Goal: Task Accomplishment & Management: Manage account settings

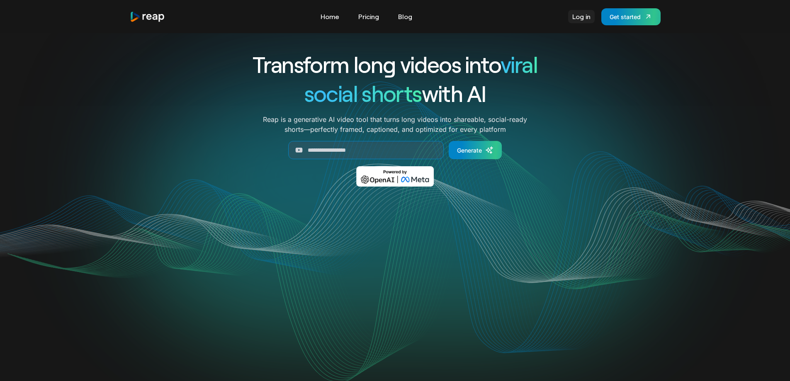
click at [576, 21] on link "Log in" at bounding box center [581, 16] width 27 height 13
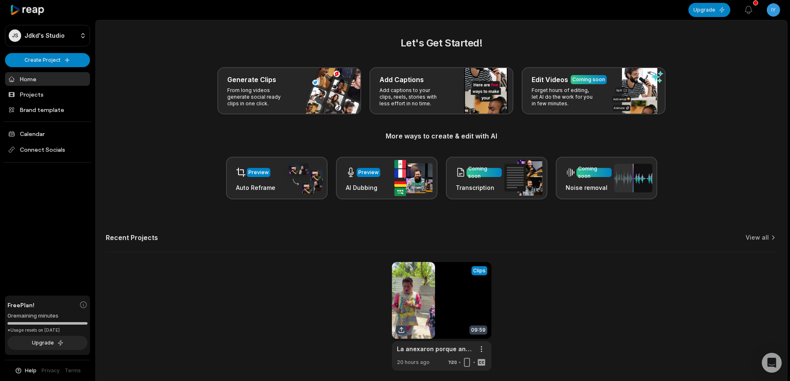
click at [772, 6] on html "JS Jdkd's Studio Create Project Home Projects Brand template Calendar Connect S…" at bounding box center [395, 190] width 790 height 381
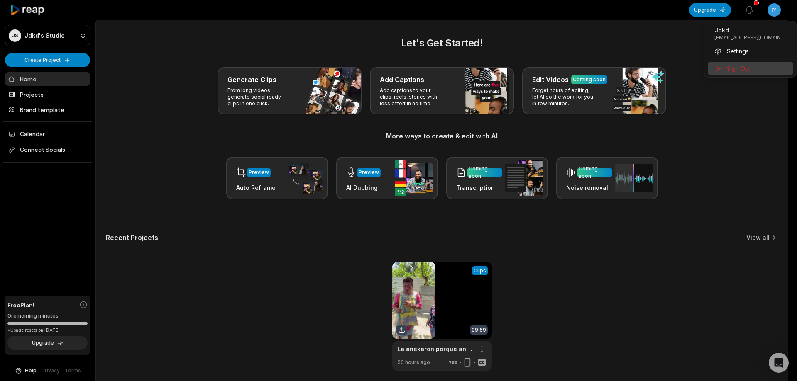
click at [734, 67] on span "Sign Out" at bounding box center [738, 68] width 23 height 9
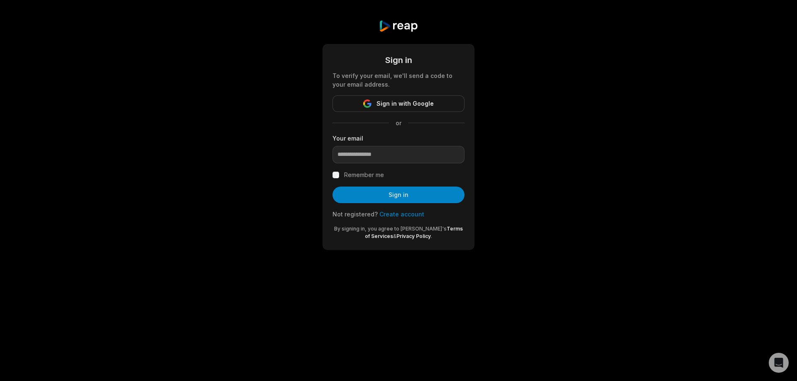
click at [387, 212] on link "Create account" at bounding box center [401, 214] width 45 height 7
